Goal: Browse casually: Explore the website without a specific task or goal

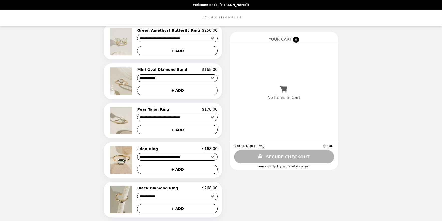
scroll to position [92, 0]
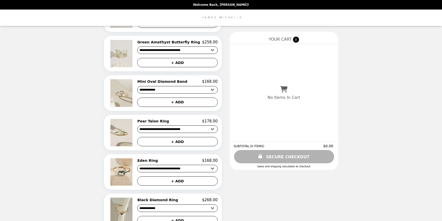
click at [176, 92] on select "**********" at bounding box center [177, 90] width 80 height 8
click at [128, 97] on img at bounding box center [121, 92] width 23 height 27
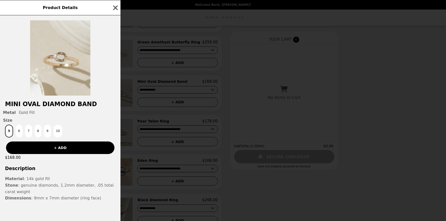
drag, startPoint x: 113, startPoint y: 8, endPoint x: 113, endPoint y: 10, distance: 2.8
click at [113, 8] on icon "button" at bounding box center [116, 8] width 8 height 8
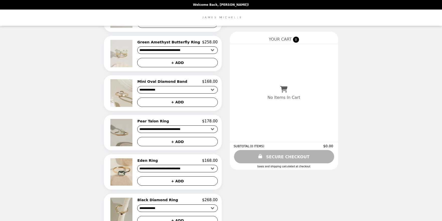
click at [130, 135] on img at bounding box center [121, 132] width 23 height 27
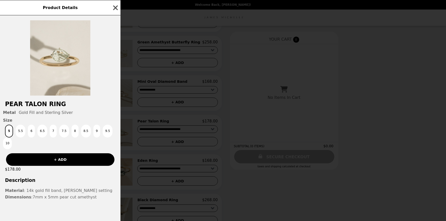
click at [114, 9] on icon "button" at bounding box center [115, 7] width 5 height 5
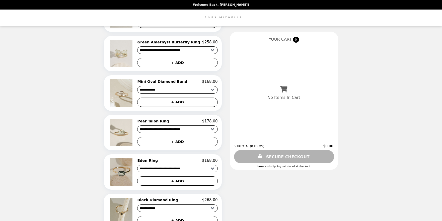
click at [131, 175] on img at bounding box center [121, 171] width 23 height 27
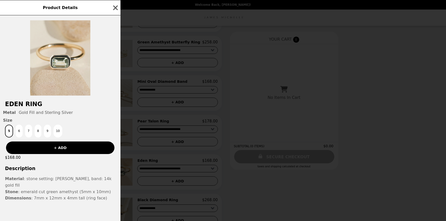
click at [115, 9] on icon "button" at bounding box center [116, 8] width 8 height 8
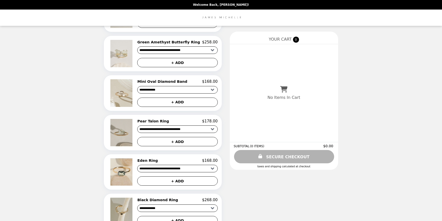
click at [130, 135] on img at bounding box center [121, 132] width 23 height 27
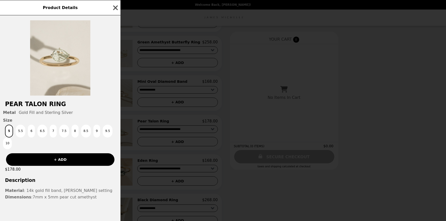
click at [115, 7] on icon "button" at bounding box center [116, 8] width 8 height 8
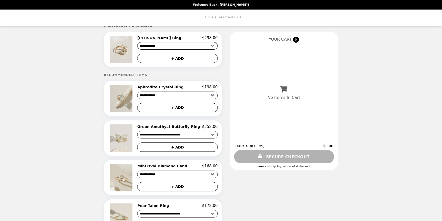
scroll to position [0, 0]
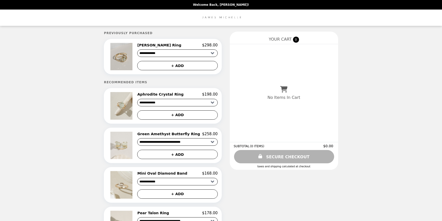
click at [131, 57] on img at bounding box center [121, 56] width 23 height 27
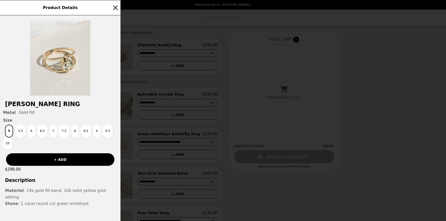
click at [115, 8] on icon "button" at bounding box center [115, 7] width 5 height 5
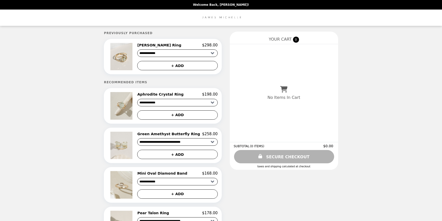
click at [220, 18] on img "Main" at bounding box center [221, 18] width 42 height 10
